Goal: Transaction & Acquisition: Purchase product/service

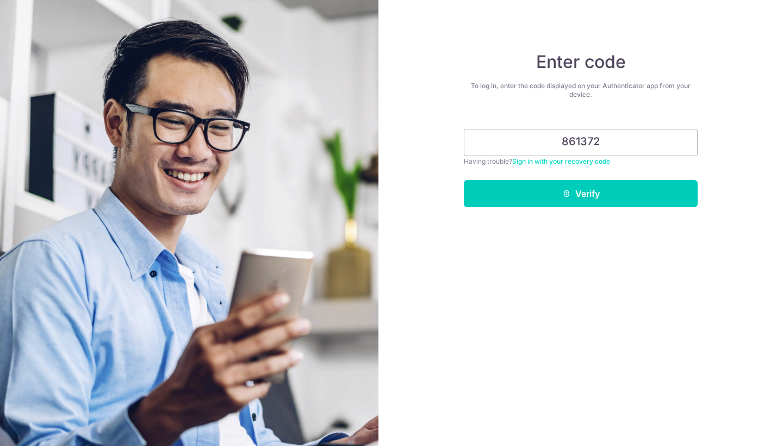
type input "861372"
click at [581, 194] on button "Verify" at bounding box center [581, 193] width 234 height 27
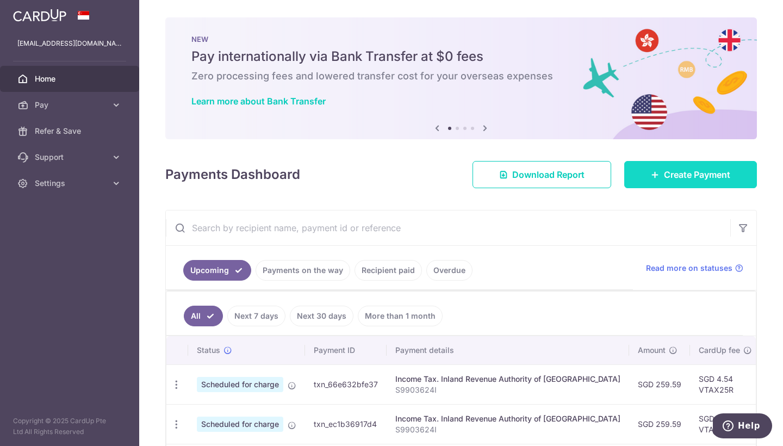
click at [691, 181] on link "Create Payment" at bounding box center [690, 174] width 133 height 27
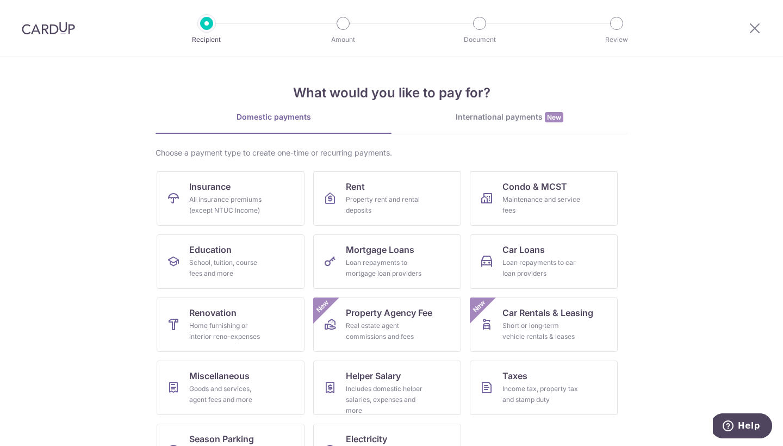
scroll to position [34, 0]
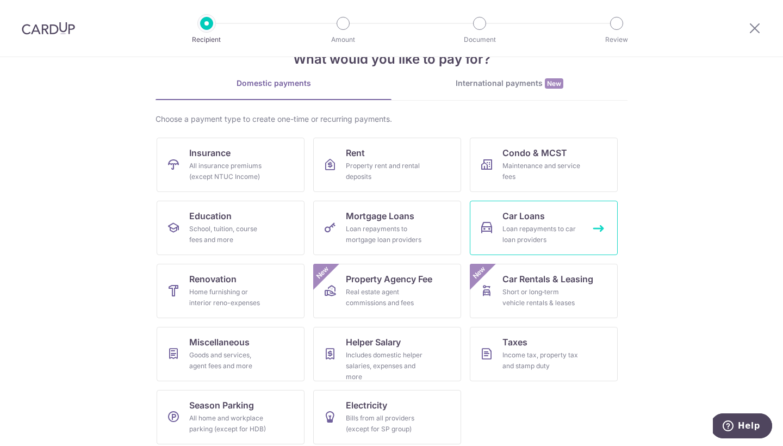
click at [495, 224] on link "Car Loans Loan repayments to car loan providers" at bounding box center [544, 228] width 148 height 54
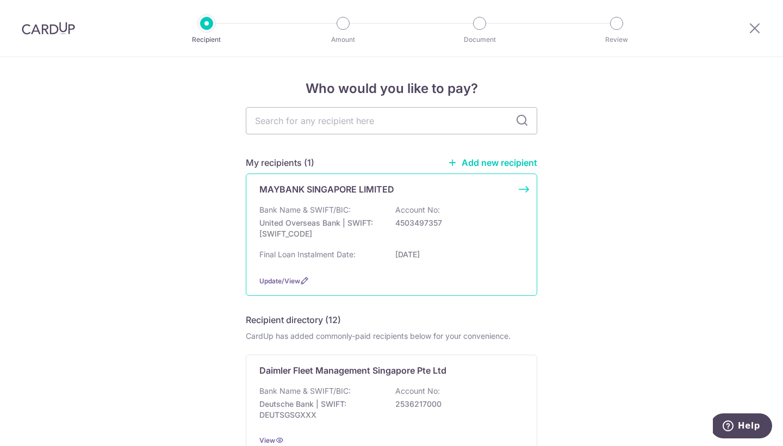
click at [435, 230] on div "Bank Name & SWIFT/BIC: United Overseas Bank | SWIFT: [SWIFT_CODE] Account No: 4…" at bounding box center [391, 225] width 264 height 40
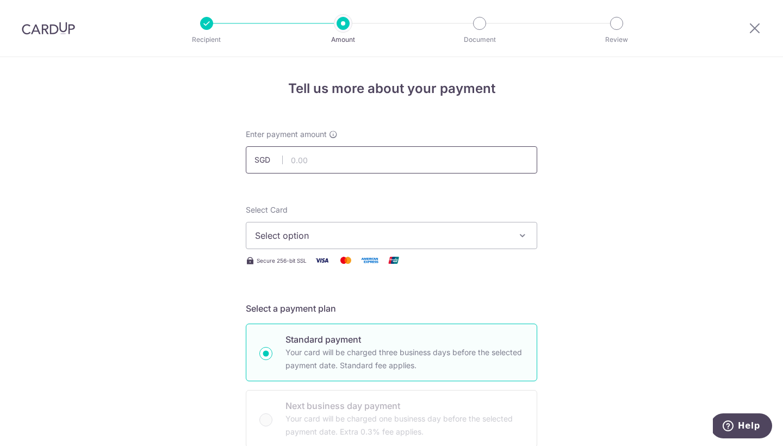
click at [438, 147] on input "text" at bounding box center [392, 159] width 292 height 27
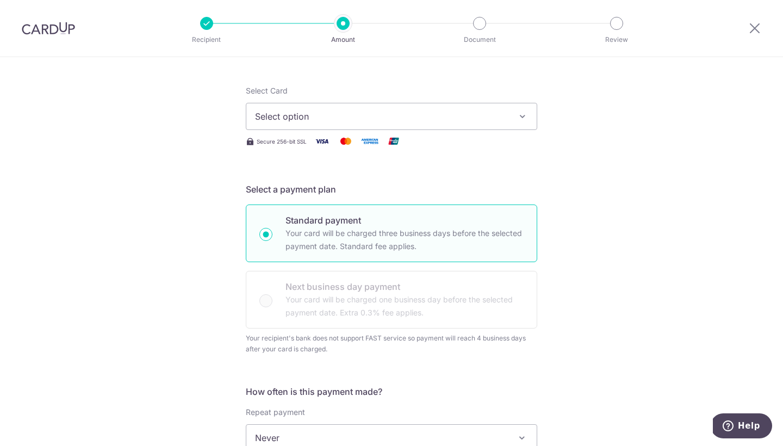
scroll to position [133, 0]
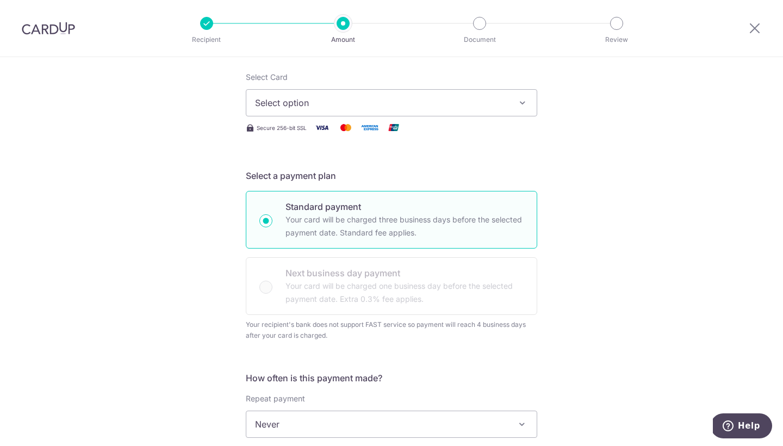
click at [415, 110] on button "Select option" at bounding box center [392, 102] width 292 height 27
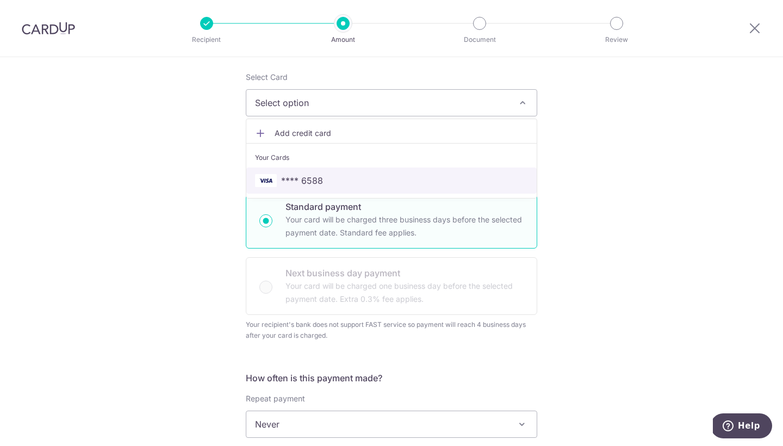
click at [418, 180] on span "**** 6588" at bounding box center [391, 180] width 273 height 13
type input "[DATE]"
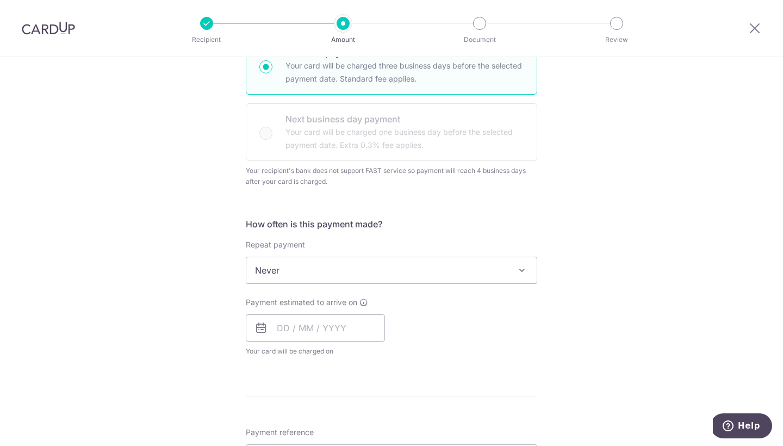
scroll to position [299, 0]
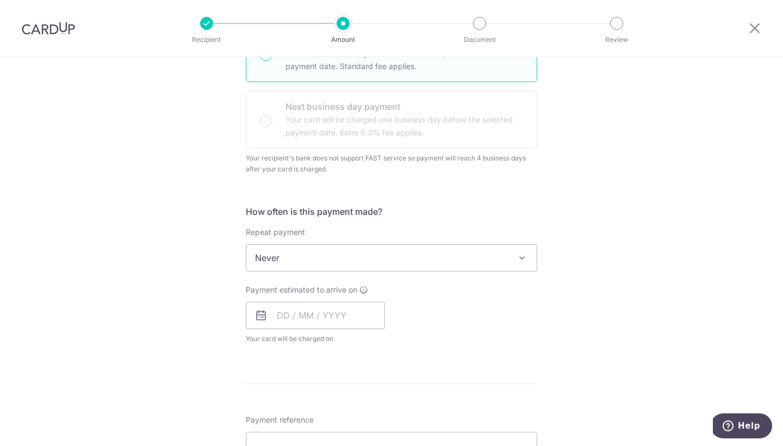
click at [393, 257] on span "Never" at bounding box center [391, 258] width 290 height 26
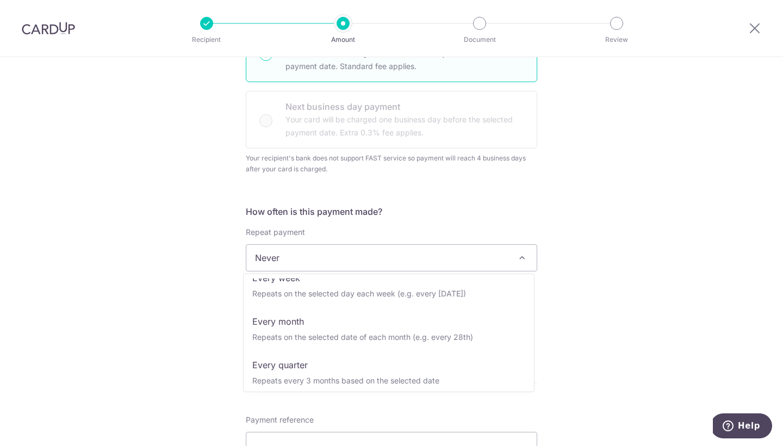
scroll to position [85, 0]
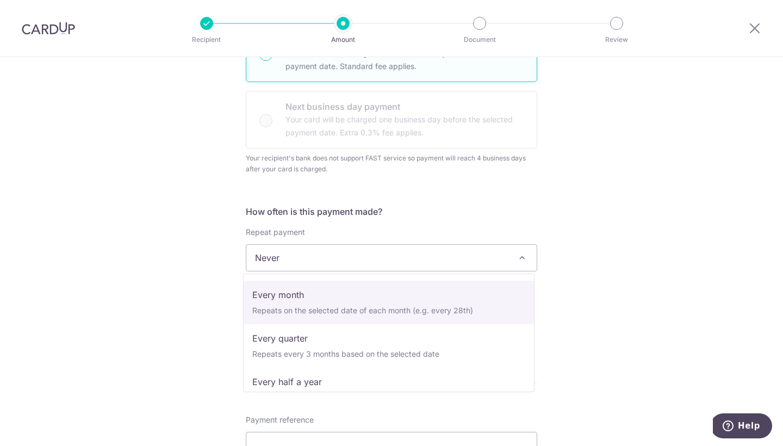
select select "3"
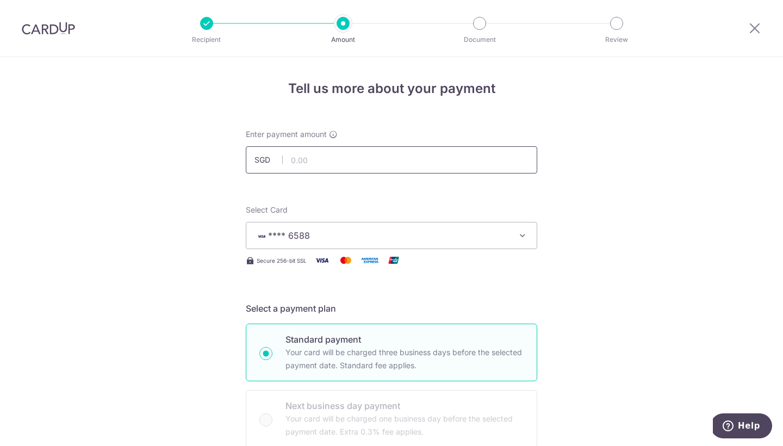
scroll to position [-1, 0]
click at [425, 159] on input "text" at bounding box center [392, 159] width 292 height 27
type input "980.00"
click at [471, 316] on div "Select a payment plan Standard payment Your card will be charged three business…" at bounding box center [392, 388] width 292 height 172
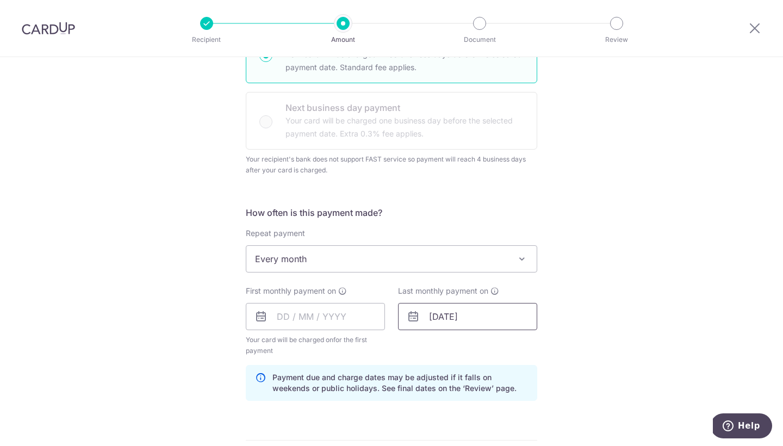
scroll to position [312, 0]
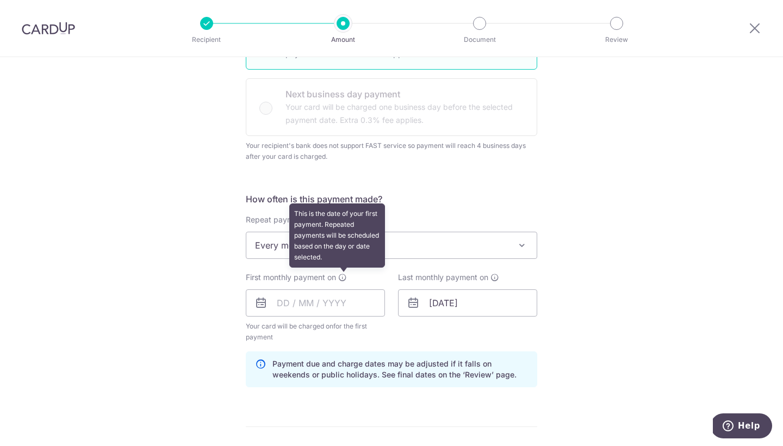
click at [345, 275] on icon at bounding box center [342, 277] width 9 height 9
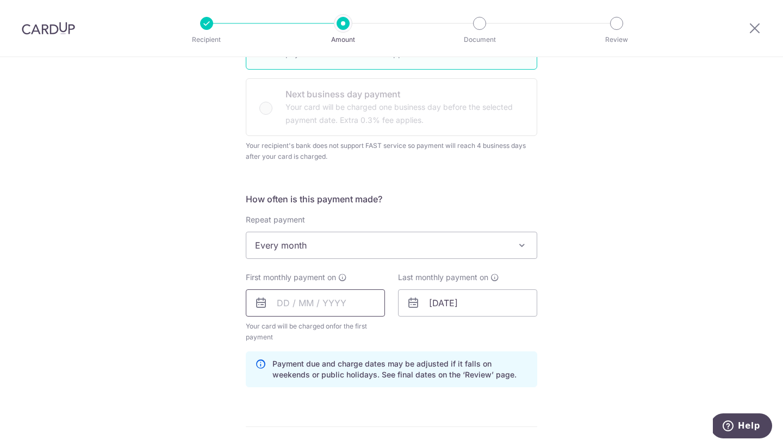
click at [337, 300] on input "text" at bounding box center [315, 302] width 139 height 27
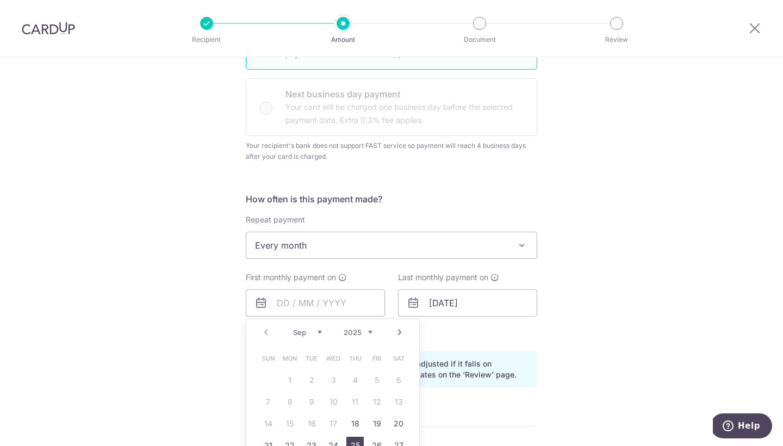
click at [350, 440] on link "25" at bounding box center [355, 445] width 17 height 17
type input "25/09/2025"
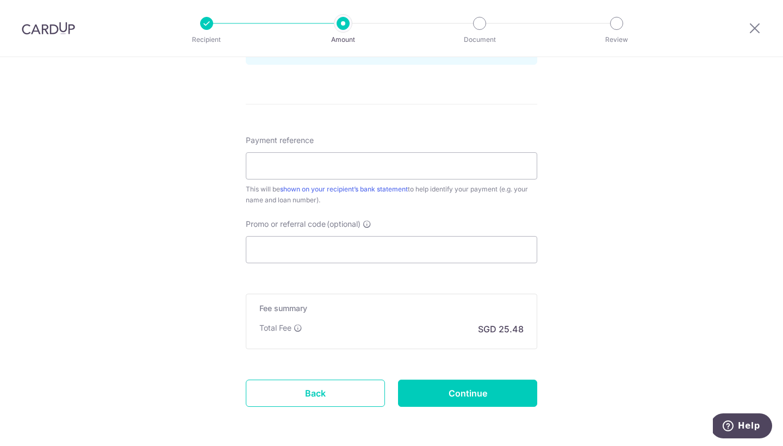
scroll to position [642, 0]
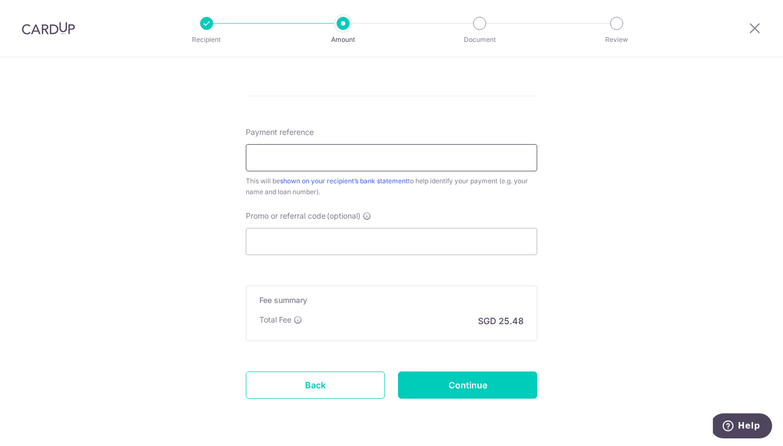
click at [350, 157] on input "Payment reference" at bounding box center [392, 157] width 292 height 27
type input "ETHAN GAO CAR LOAN"
click at [335, 228] on input "Promo or referral code (optional)" at bounding box center [392, 241] width 292 height 27
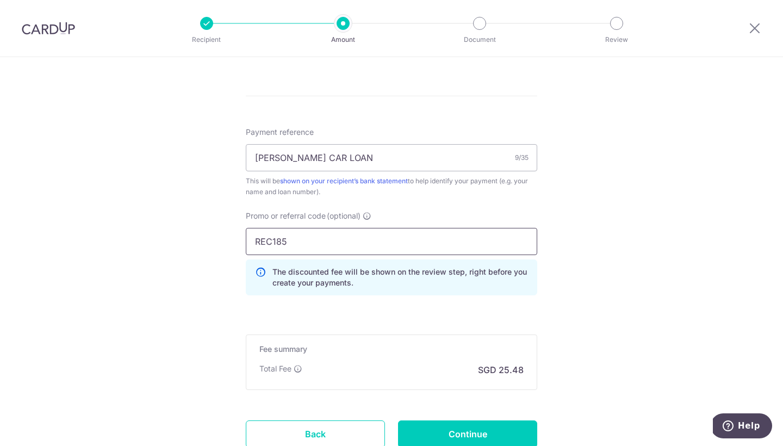
type input "REC185"
click button "Add Card" at bounding box center [0, 0] width 0 height 0
click at [451, 262] on div "The discounted fee will be shown on the review step, right before you create yo…" at bounding box center [392, 277] width 292 height 36
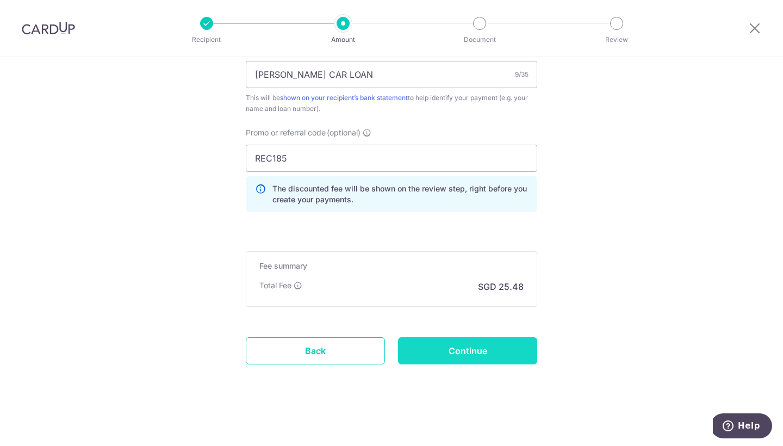
scroll to position [726, 0]
click at [455, 351] on input "Continue" at bounding box center [467, 350] width 139 height 27
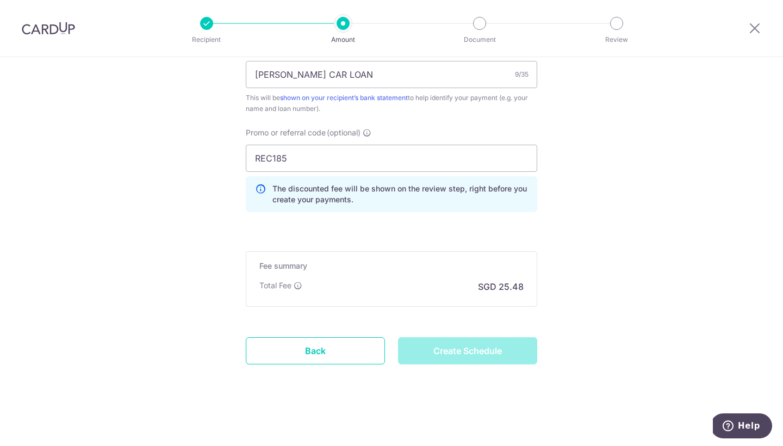
type input "Create Schedule"
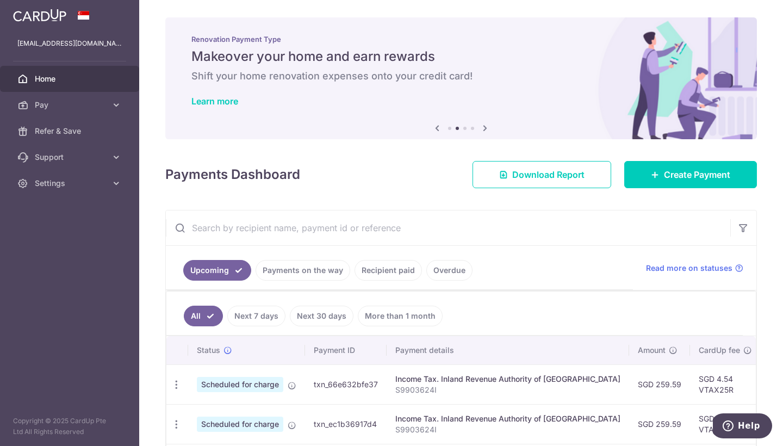
click at [320, 252] on ul "Upcoming Payments on the way Recipient paid Overdue" at bounding box center [399, 268] width 467 height 44
click at [302, 270] on link "Payments on the way" at bounding box center [303, 270] width 95 height 21
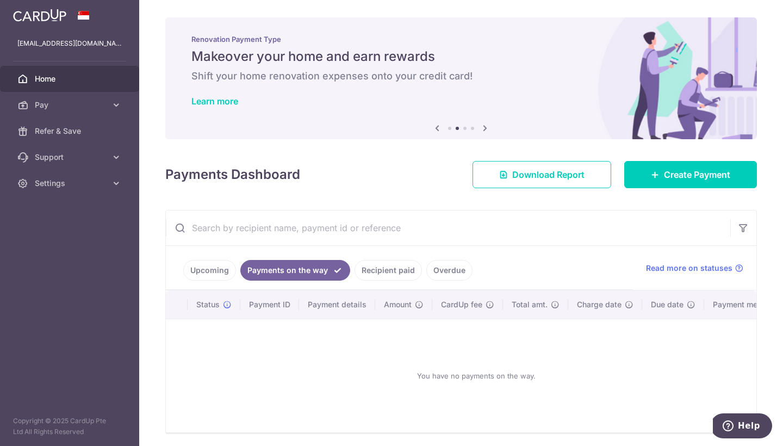
drag, startPoint x: 245, startPoint y: 276, endPoint x: 239, endPoint y: 276, distance: 6.0
click at [245, 276] on link "Payments on the way" at bounding box center [295, 270] width 110 height 21
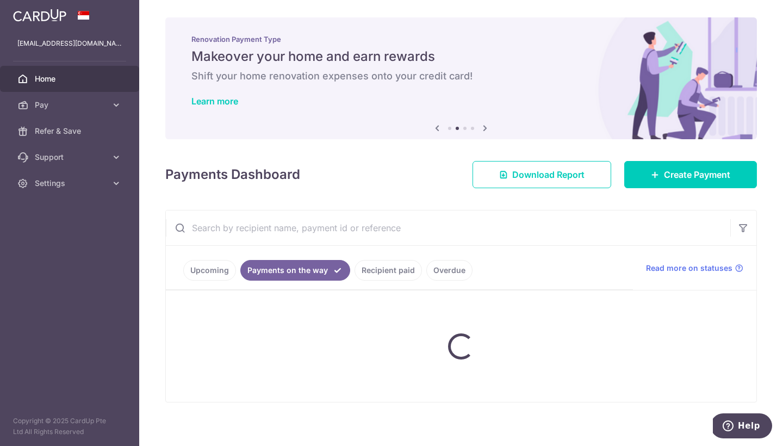
click at [237, 276] on li "Payments on the way" at bounding box center [293, 270] width 114 height 21
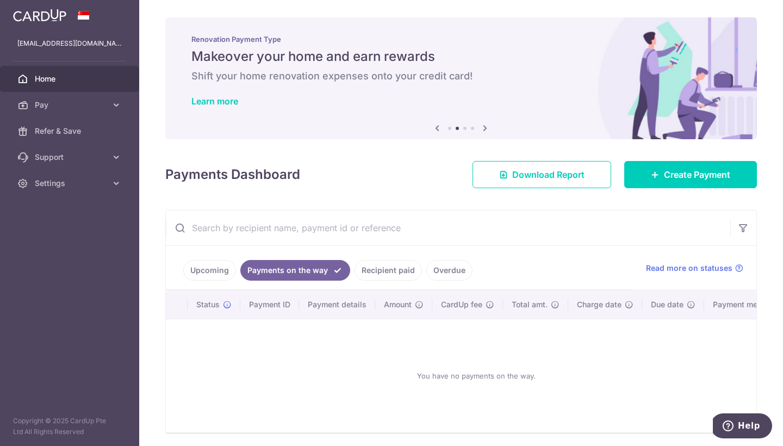
click at [211, 273] on link "Upcoming" at bounding box center [209, 270] width 53 height 21
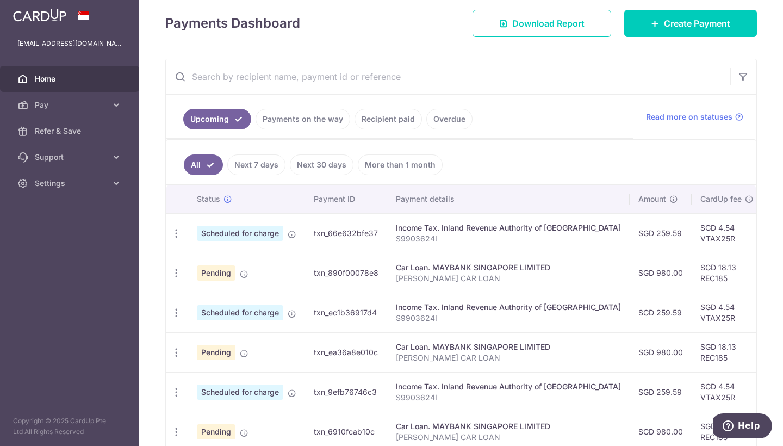
scroll to position [168, 0]
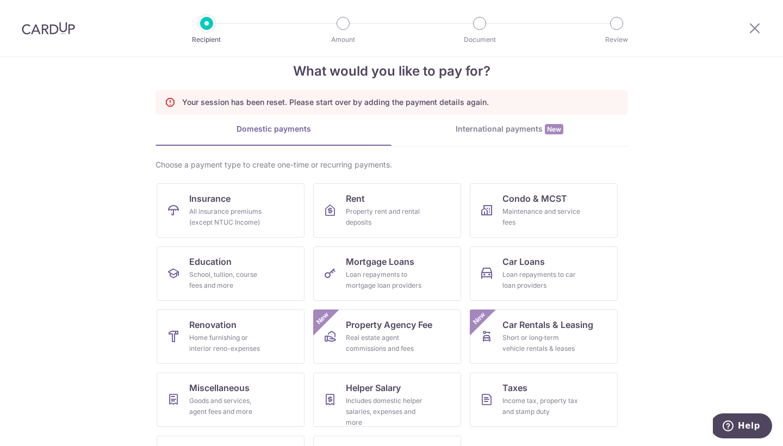
scroll to position [46, 0]
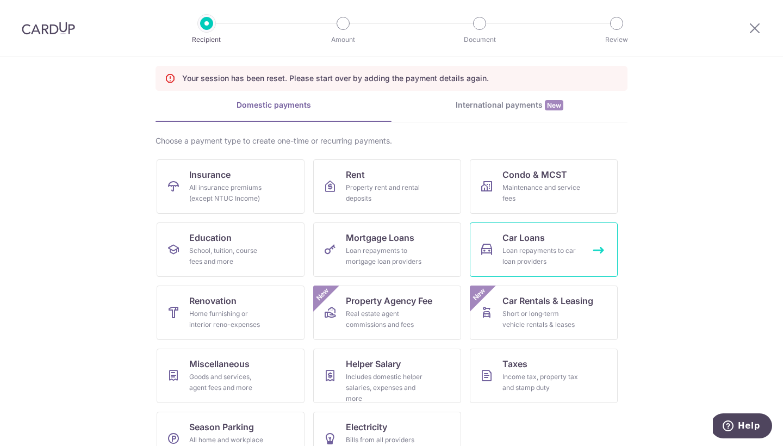
click at [503, 264] on div "Loan repayments to car loan providers" at bounding box center [542, 256] width 78 height 22
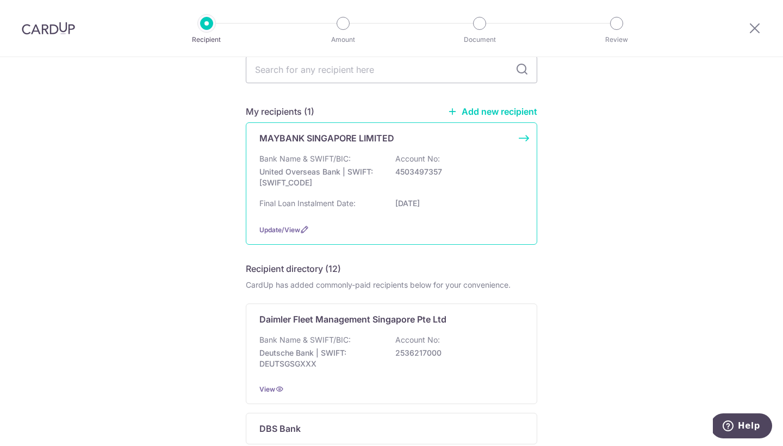
click at [443, 166] on p "4503497357" at bounding box center [456, 171] width 122 height 11
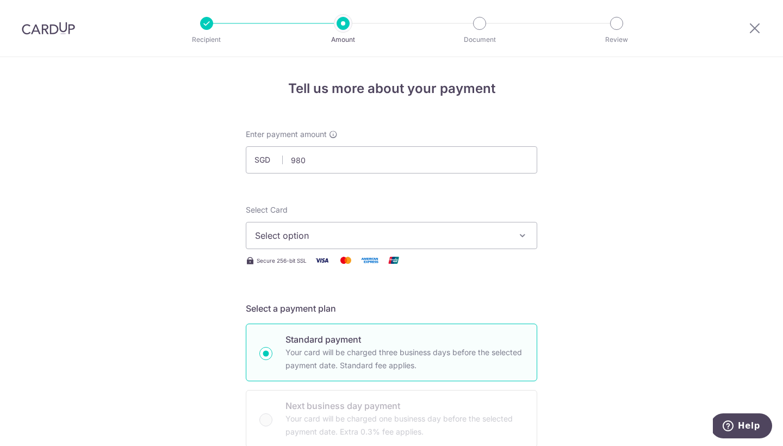
type input "980.00"
click at [344, 236] on span "Select option" at bounding box center [381, 235] width 253 height 13
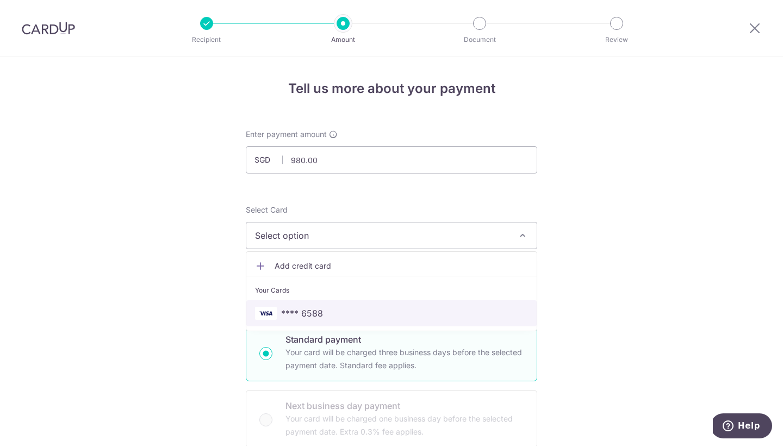
click at [351, 308] on span "**** 6588" at bounding box center [391, 313] width 273 height 13
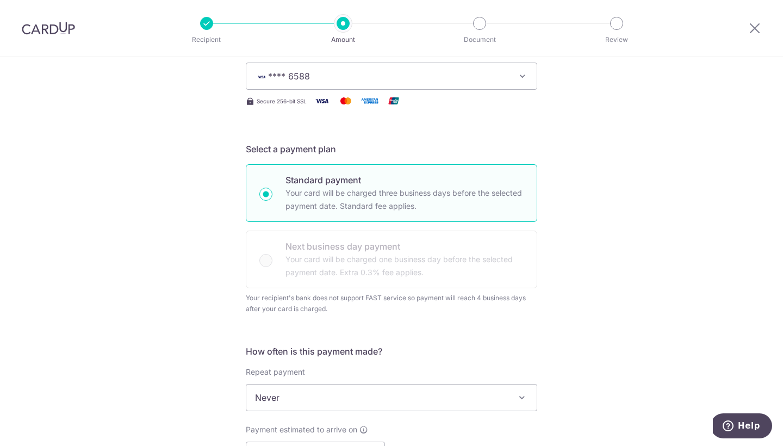
scroll to position [327, 0]
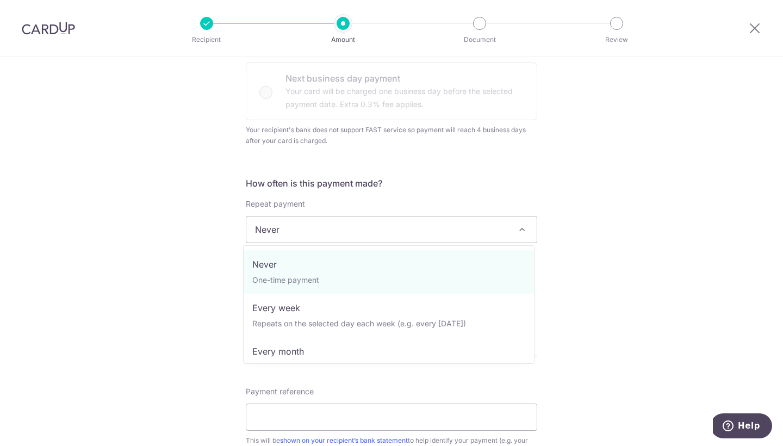
click at [323, 237] on span "Never" at bounding box center [391, 230] width 290 height 26
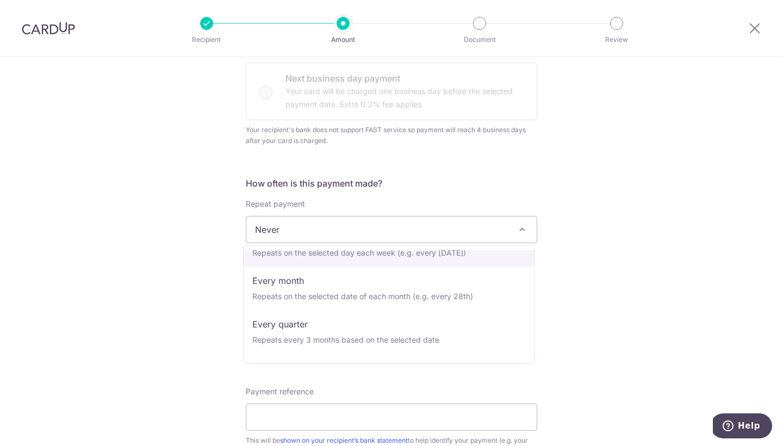
scroll to position [75, 0]
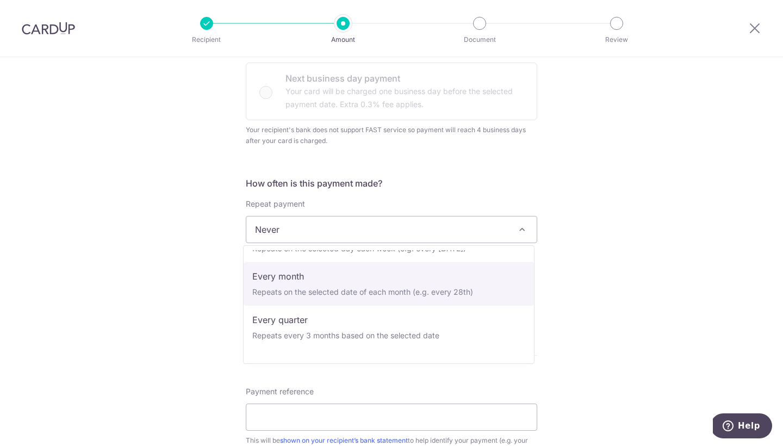
select select "3"
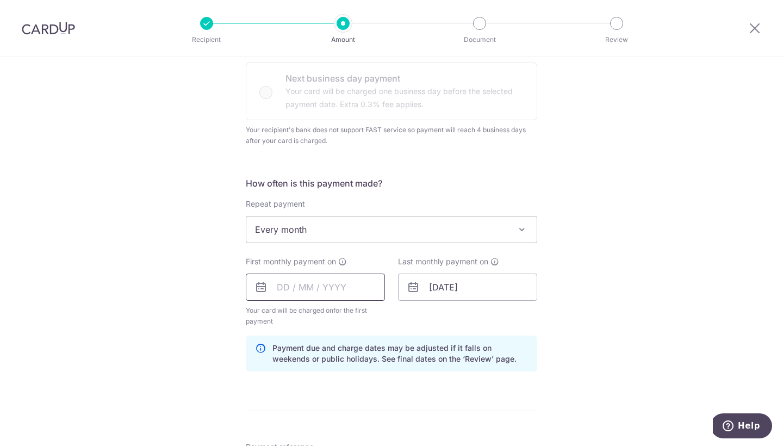
click at [250, 281] on input "text" at bounding box center [315, 287] width 139 height 27
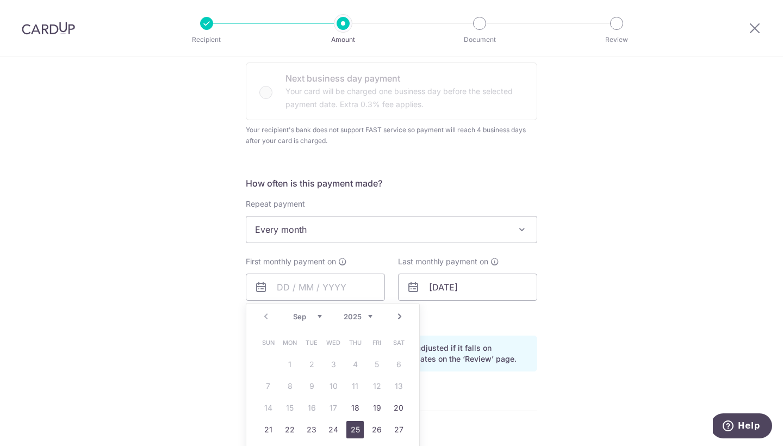
click at [354, 423] on link "25" at bounding box center [355, 429] width 17 height 17
type input "25/09/2025"
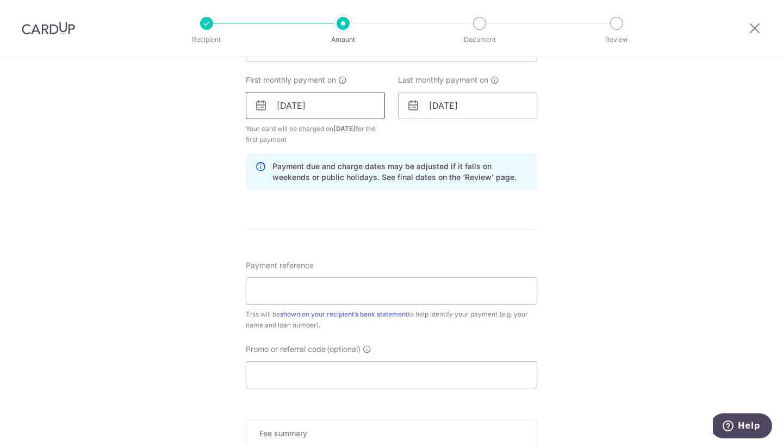
scroll to position [515, 0]
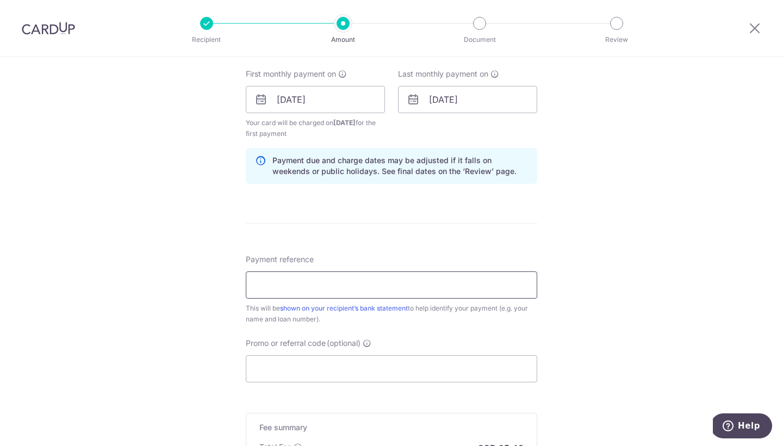
click at [361, 276] on input "Payment reference" at bounding box center [392, 284] width 292 height 27
click at [338, 352] on div "Promo or referral code (optional) The discounted fee will be shown on the revie…" at bounding box center [392, 360] width 292 height 45
click at [338, 358] on input "Promo or referral code (optional)" at bounding box center [392, 368] width 292 height 27
click at [257, 287] on input "etHAN GAO CAR LOAN" at bounding box center [392, 284] width 292 height 27
type input "ETHAN GAO CAR LOAN"
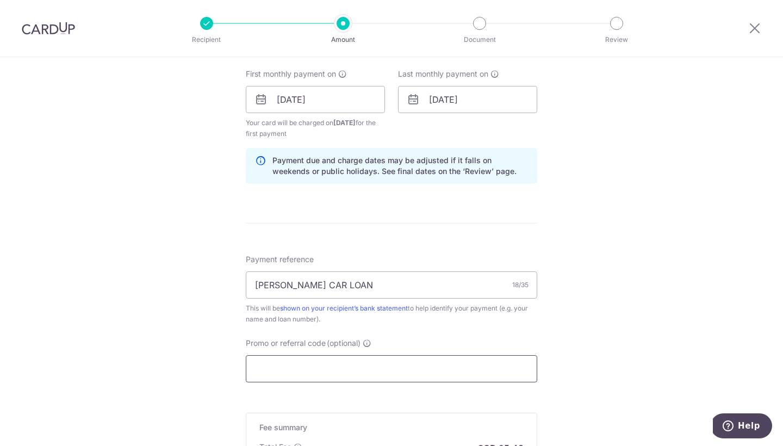
click at [304, 367] on input "Promo or referral code (optional)" at bounding box center [392, 368] width 292 height 27
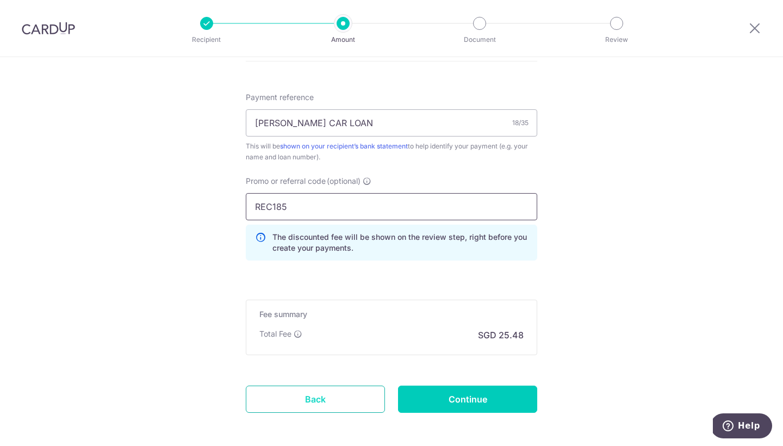
scroll to position [672, 0]
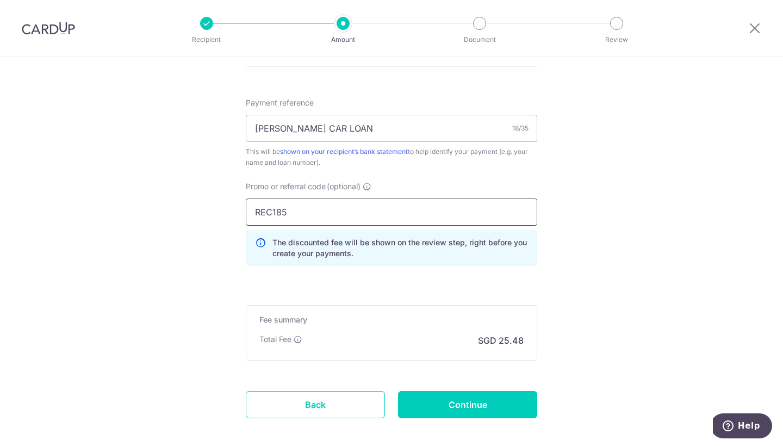
type input "REC185"
click at [435, 348] on div "Fee summary Base fee Extend fee Next-day fee Total Fee SGD 25.48" at bounding box center [392, 332] width 292 height 55
click at [444, 404] on input "Continue" at bounding box center [467, 404] width 139 height 27
type input "Create Schedule"
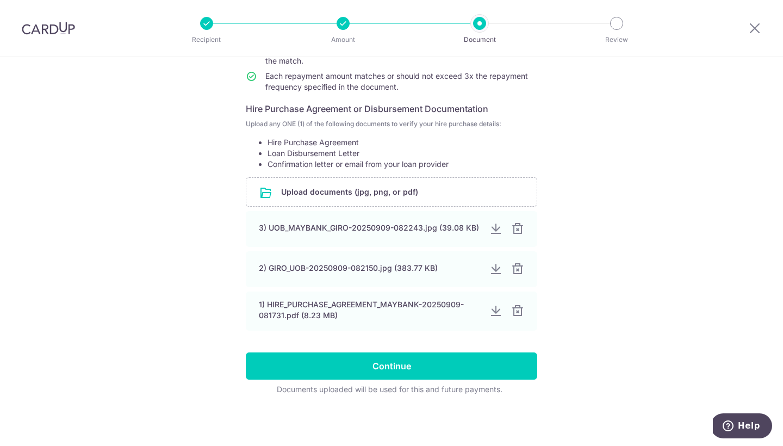
scroll to position [157, 0]
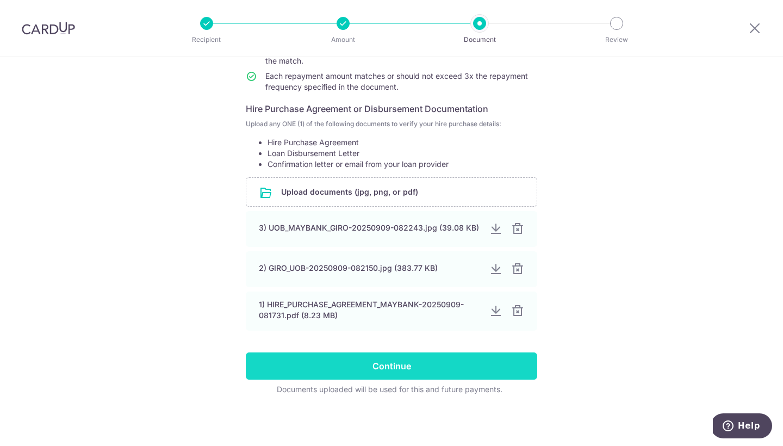
click at [432, 361] on input "Continue" at bounding box center [392, 365] width 292 height 27
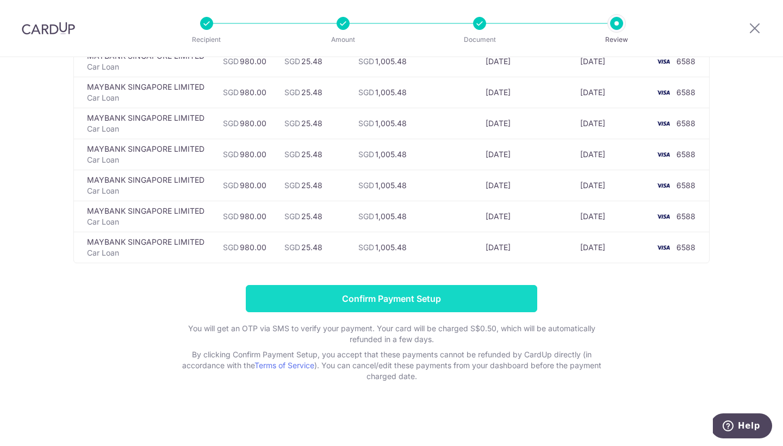
scroll to position [1053, 0]
click at [431, 306] on input "Confirm Payment Setup" at bounding box center [392, 298] width 292 height 27
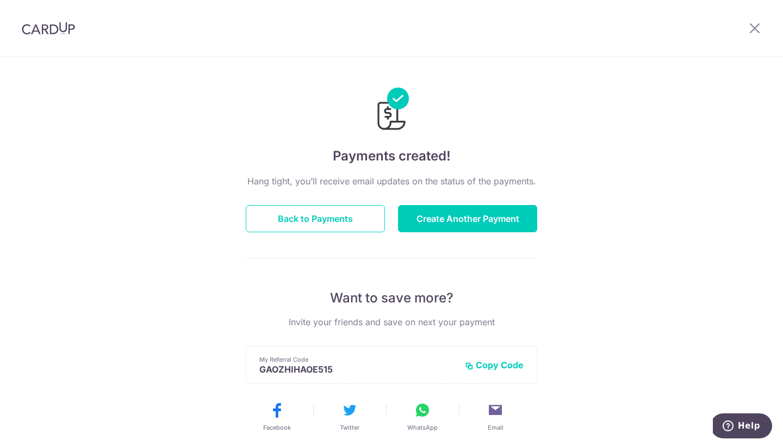
click at [431, 301] on p "Want to save more?" at bounding box center [392, 297] width 292 height 17
drag, startPoint x: 0, startPoint y: 0, endPoint x: 389, endPoint y: 307, distance: 495.4
click at [389, 307] on div "Hang tight, you’ll receive email updates on the status of the payments. Back to…" at bounding box center [392, 381] width 292 height 412
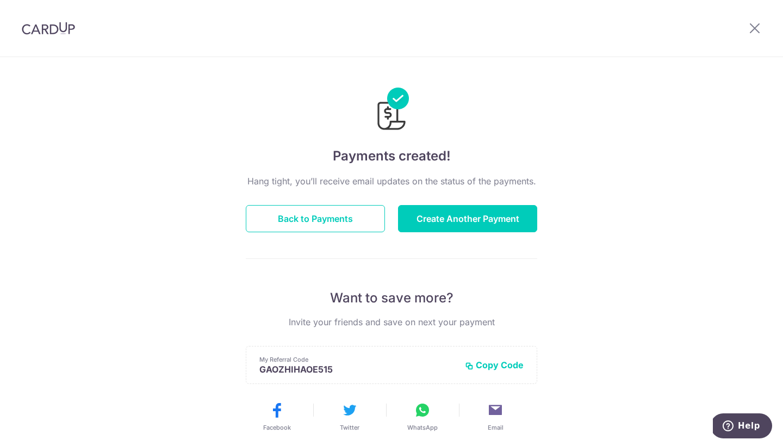
click at [314, 233] on div "Hang tight, you’ll receive email updates on the status of the payments. Back to…" at bounding box center [392, 381] width 292 height 412
click at [315, 227] on button "Back to Payments" at bounding box center [315, 218] width 139 height 27
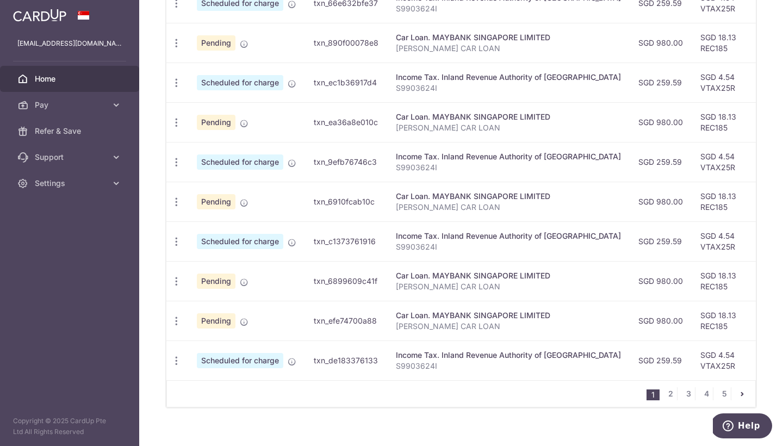
scroll to position [381, 0]
click at [664, 401] on link "2" at bounding box center [670, 394] width 13 height 13
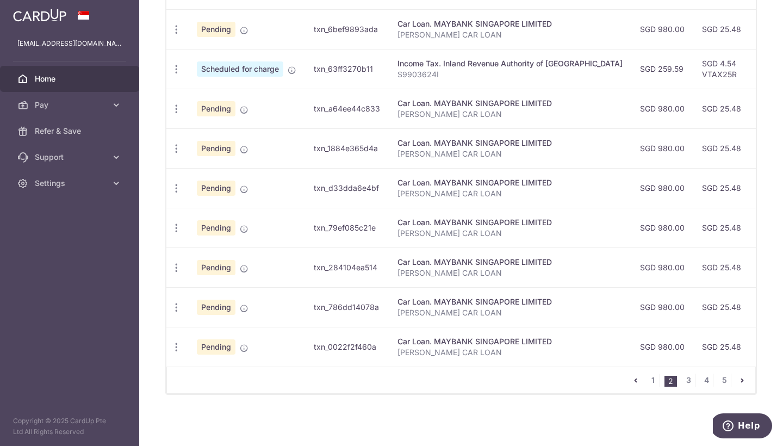
scroll to position [393, 0]
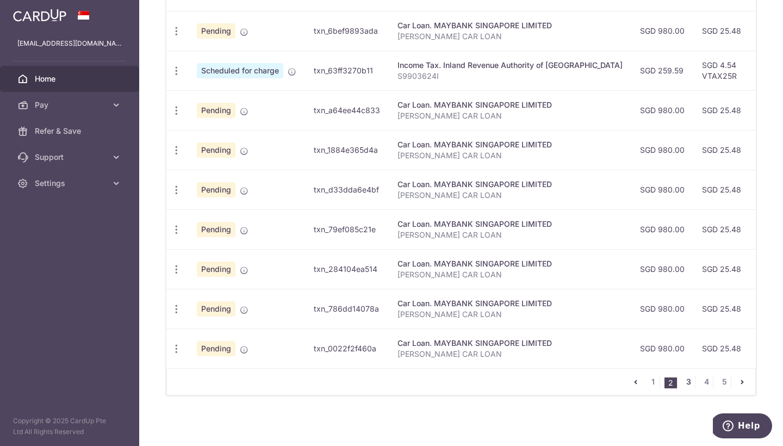
click at [684, 385] on link "3" at bounding box center [688, 381] width 13 height 13
